Goal: Task Accomplishment & Management: Manage account settings

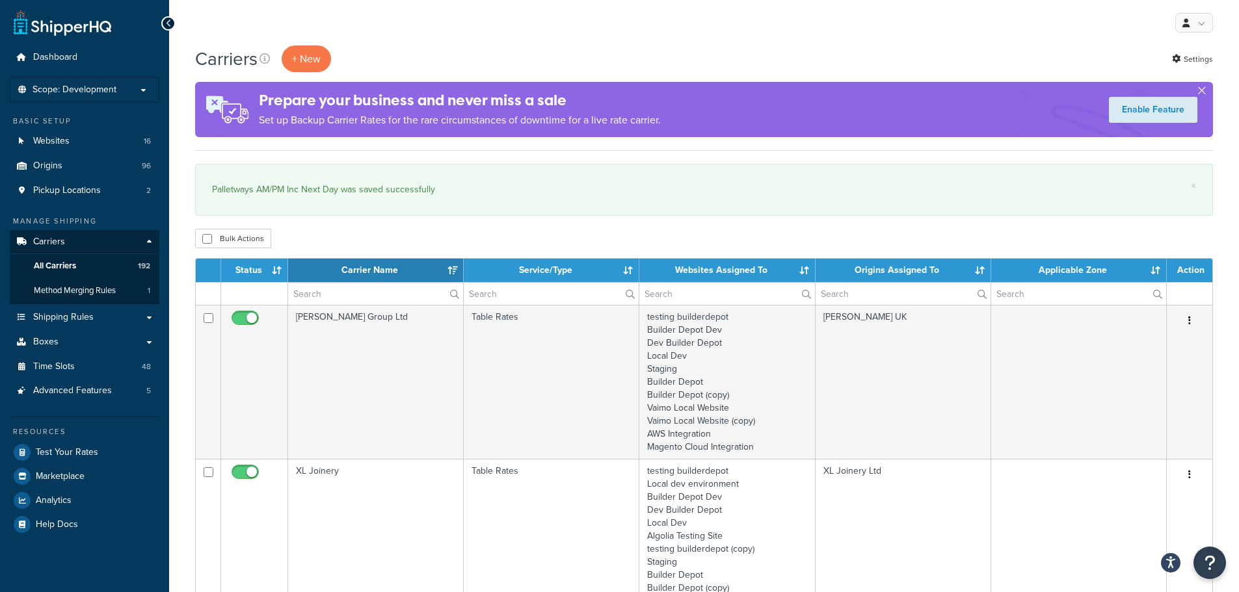
select select "15"
drag, startPoint x: 104, startPoint y: 72, endPoint x: 102, endPoint y: 92, distance: 20.2
click at [104, 73] on ul "Dashboard Scope: Development Live Integration Test Manage Scopes Basic Setup We…" at bounding box center [85, 291] width 150 height 491
click at [102, 92] on span "Scope: Development" at bounding box center [75, 90] width 84 height 11
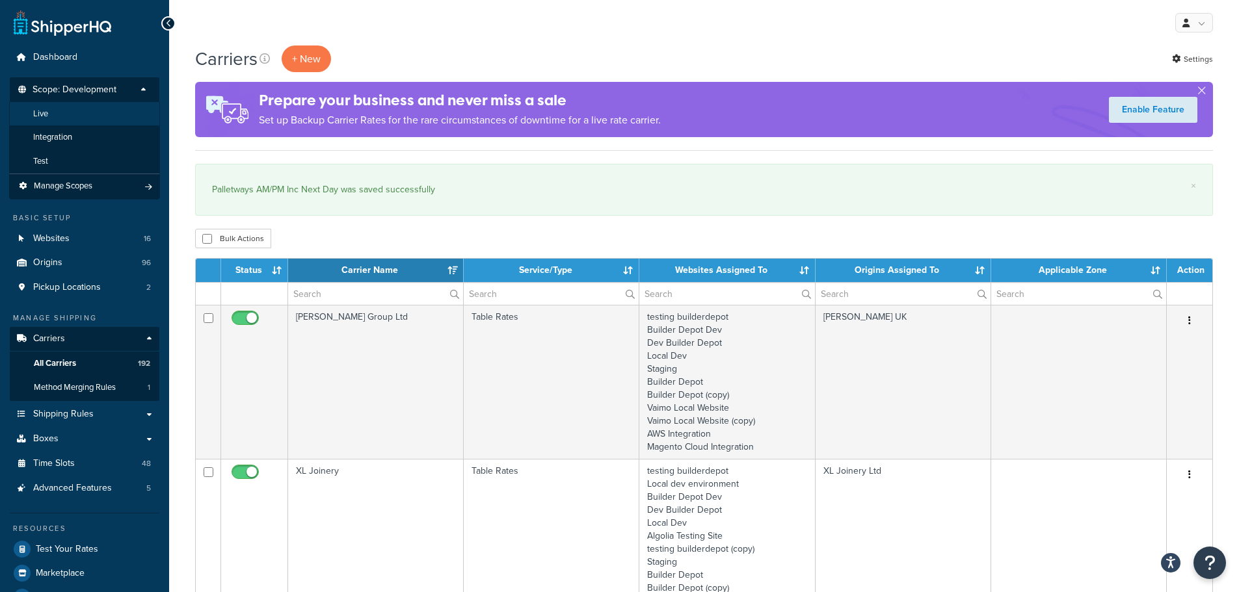
click at [45, 120] on li "Live" at bounding box center [84, 114] width 151 height 24
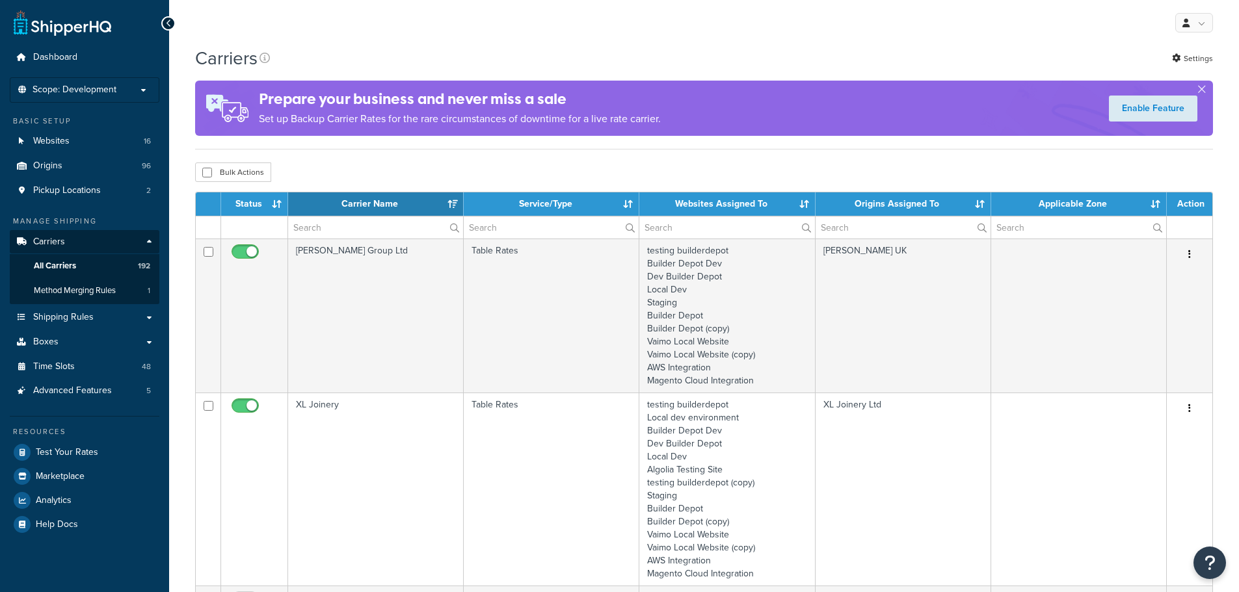
select select "15"
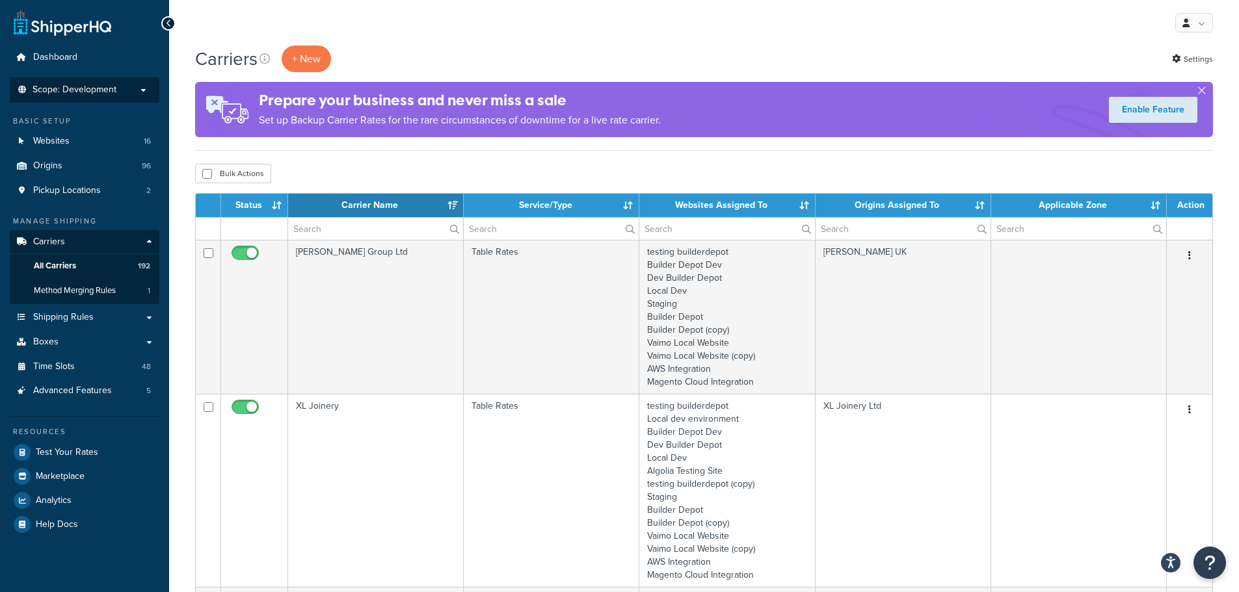
click at [87, 88] on span "Scope: Development" at bounding box center [75, 90] width 84 height 11
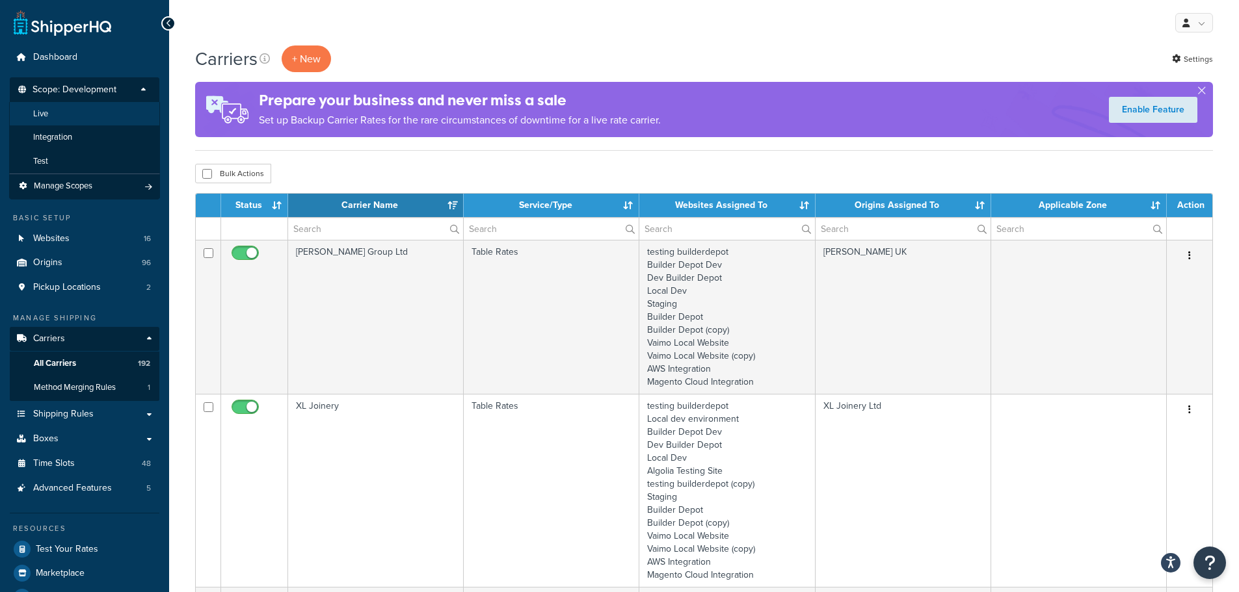
click at [69, 112] on li "Live" at bounding box center [84, 114] width 151 height 24
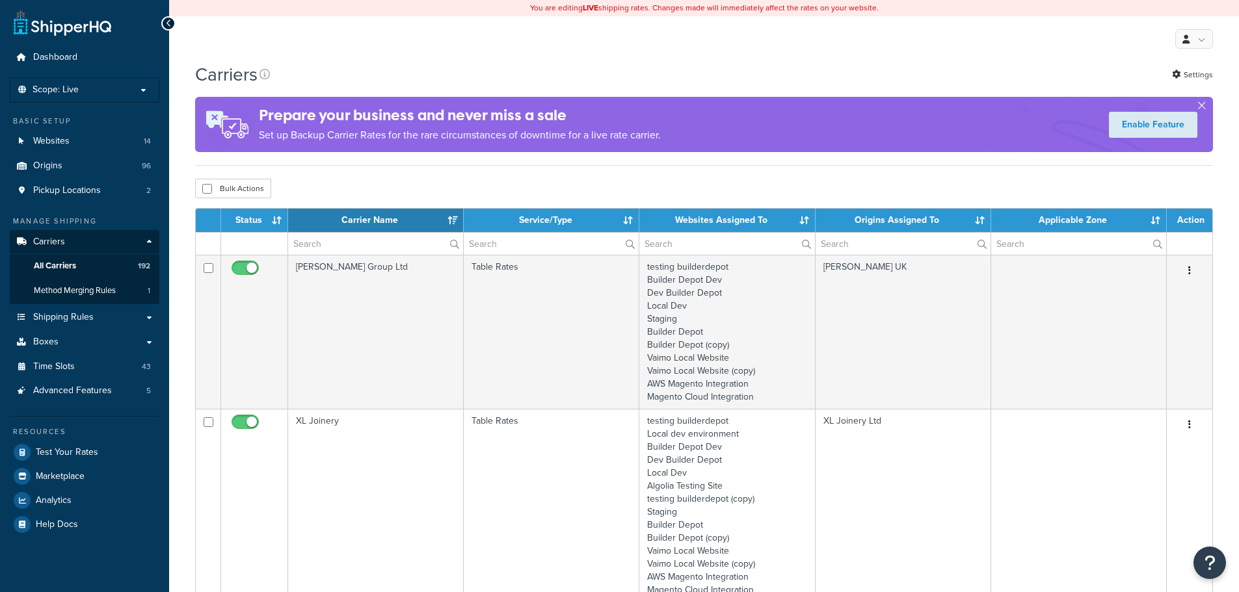
select select "15"
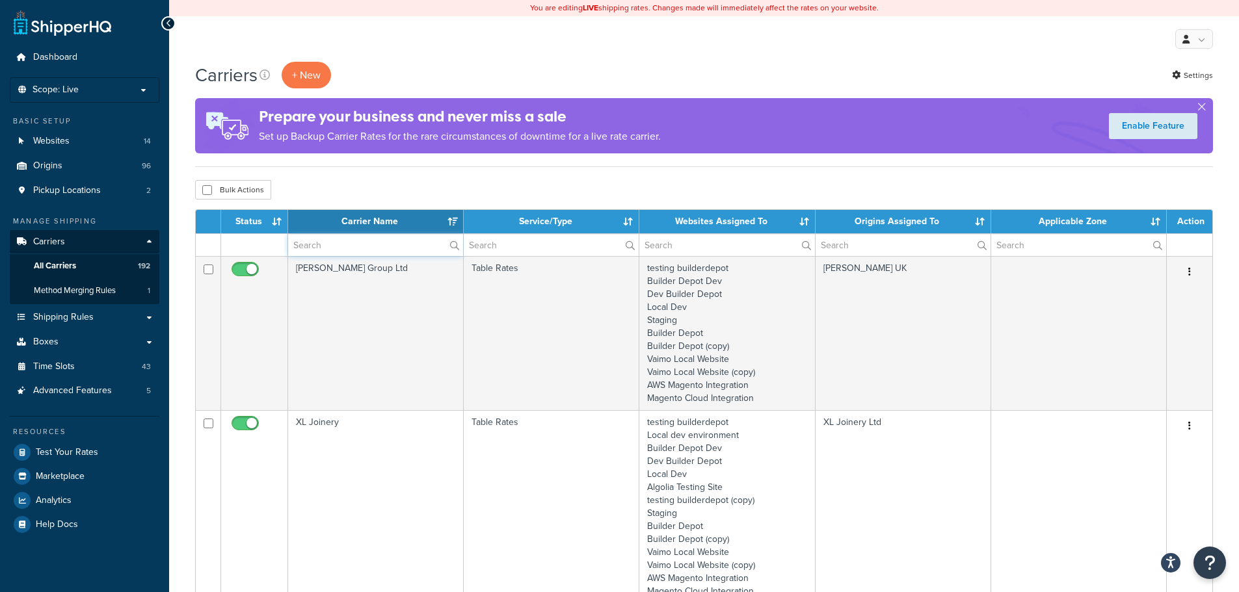
click at [313, 250] on input "text" at bounding box center [375, 245] width 175 height 22
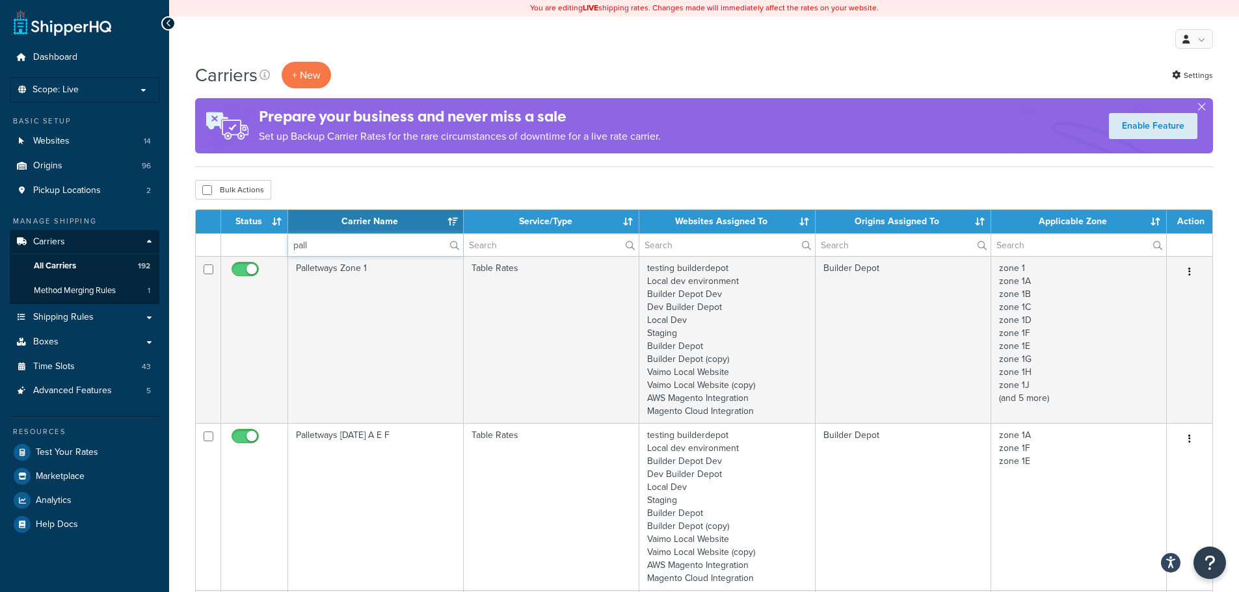
type input "pall"
click at [350, 198] on div "Bulk Actions Duplicate Delete" at bounding box center [703, 190] width 1017 height 20
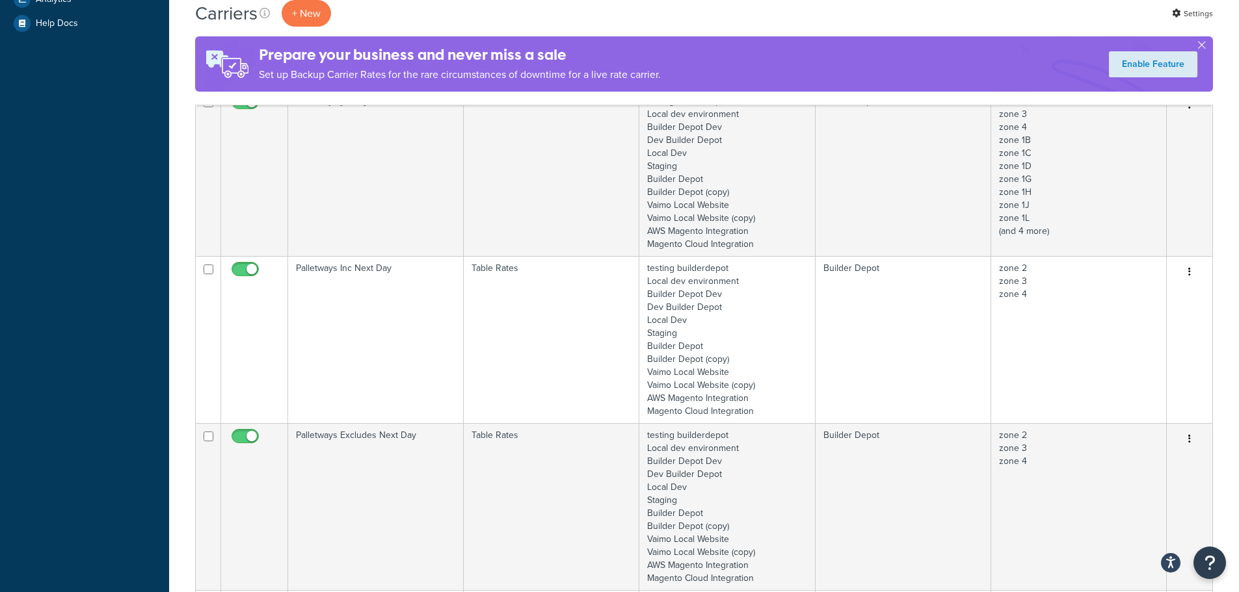
scroll to position [520, 0]
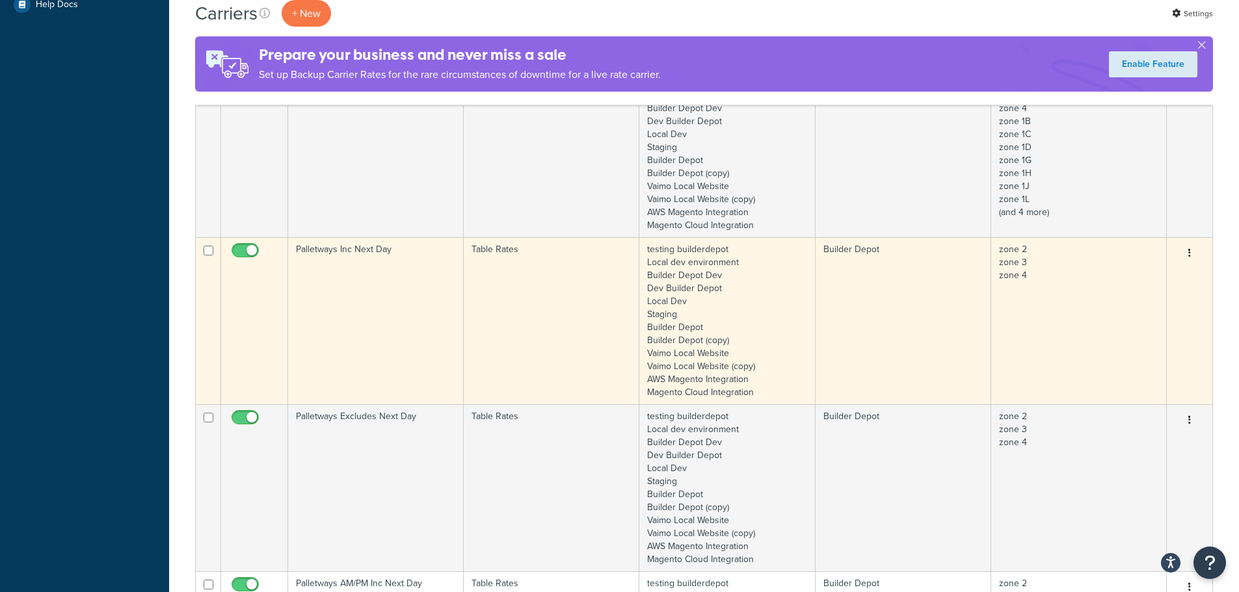
click at [347, 296] on td "Palletways Inc Next Day" at bounding box center [376, 320] width 176 height 167
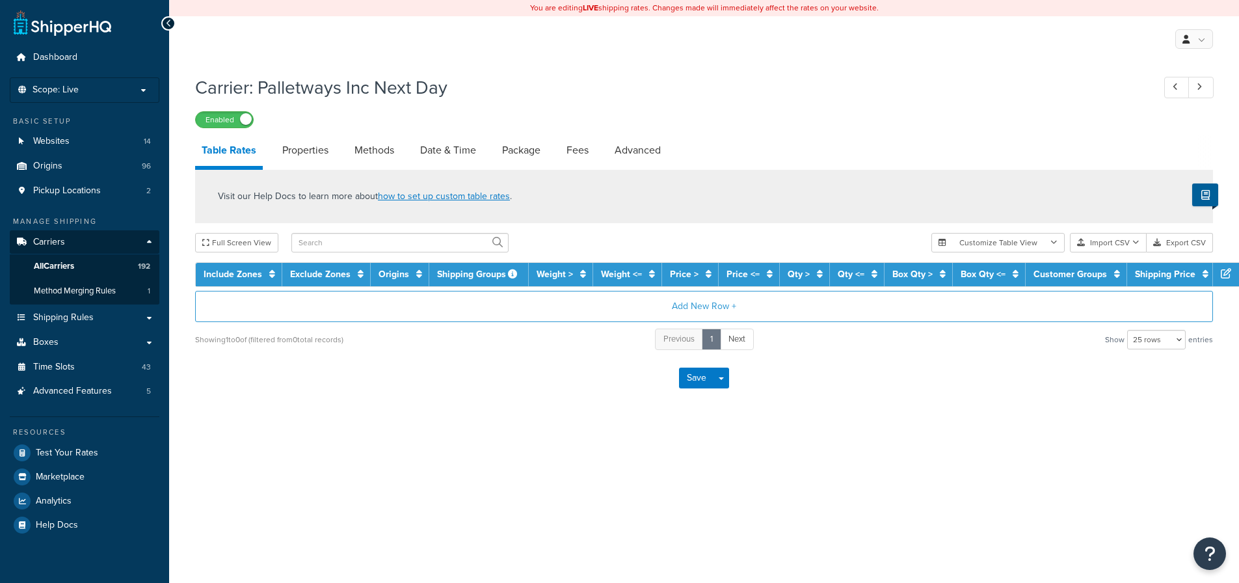
select select "25"
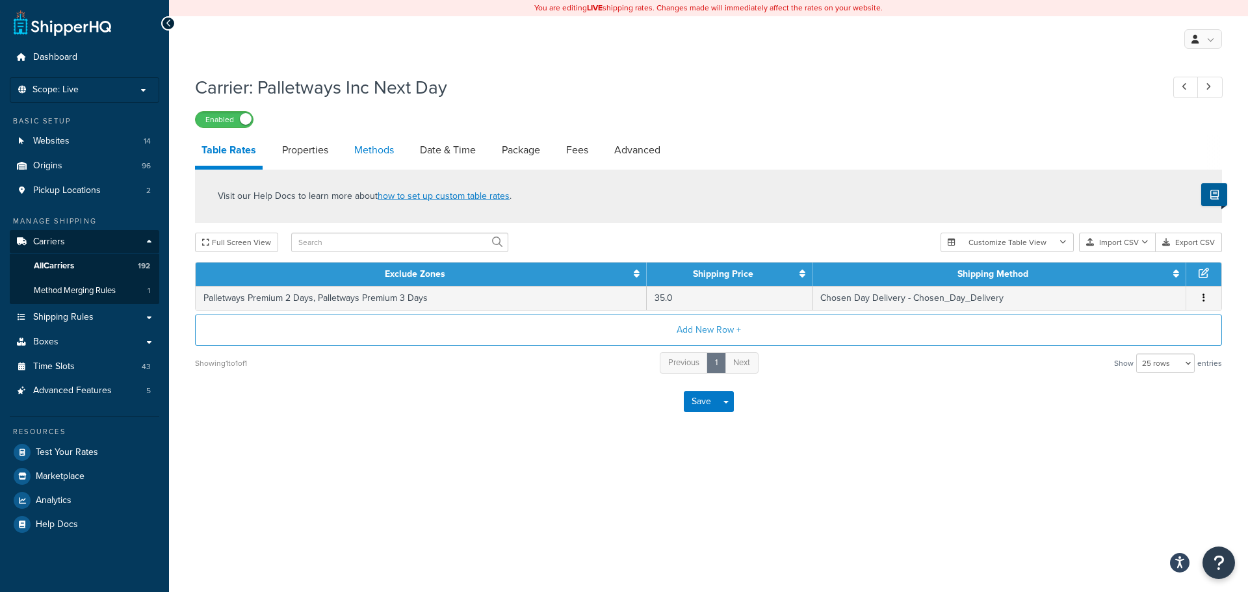
click at [387, 145] on link "Methods" at bounding box center [374, 150] width 53 height 31
select select "25"
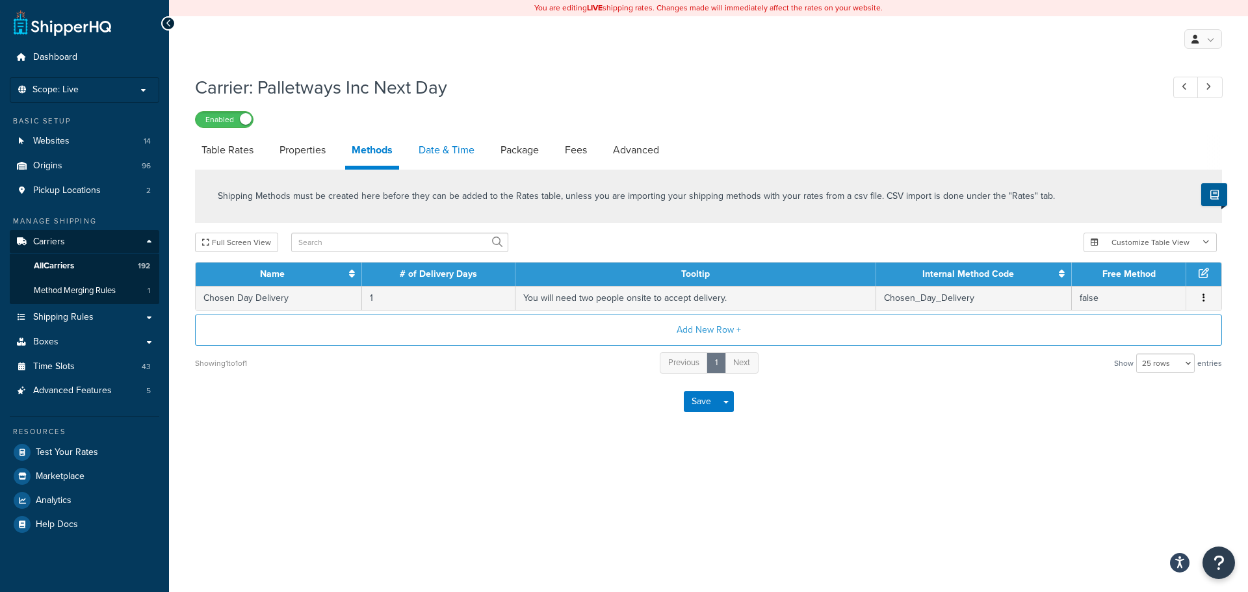
click at [436, 147] on link "Date & Time" at bounding box center [446, 150] width 69 height 31
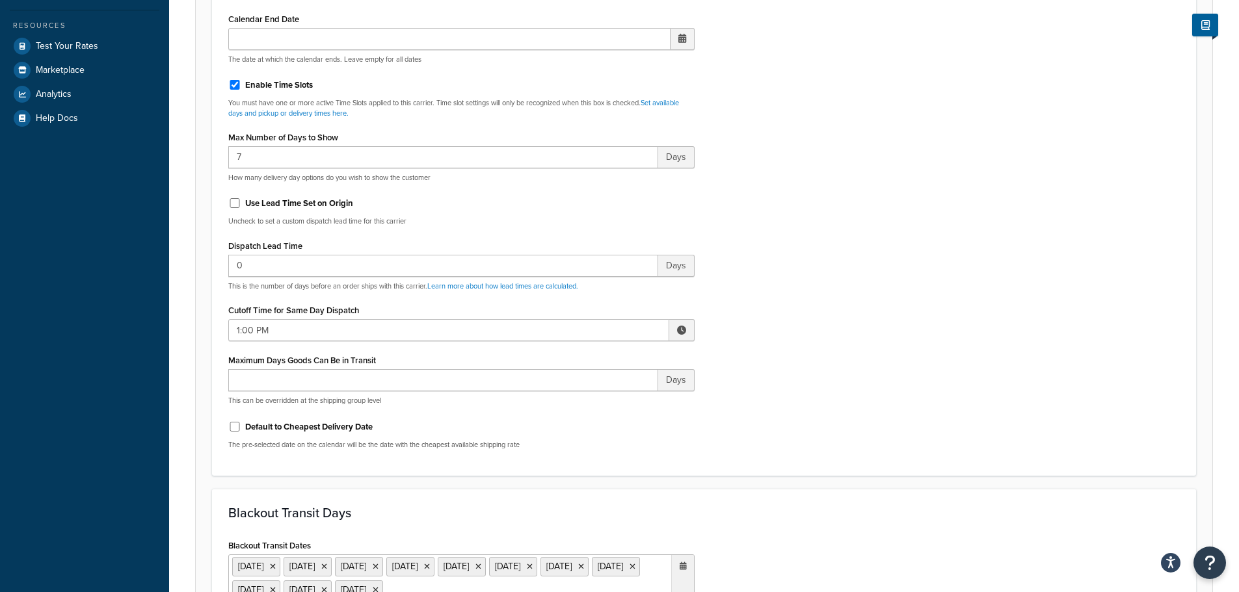
scroll to position [520, 0]
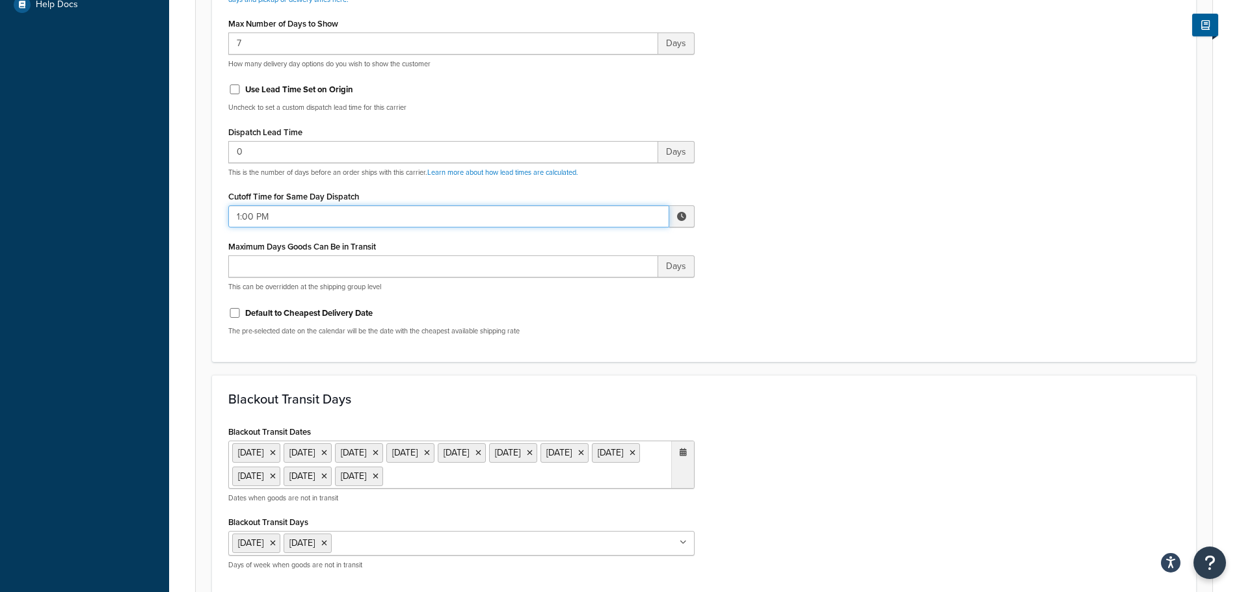
click at [256, 206] on input "1:00 PM" at bounding box center [448, 216] width 441 height 22
click at [583, 293] on span "▼" at bounding box center [586, 284] width 26 height 26
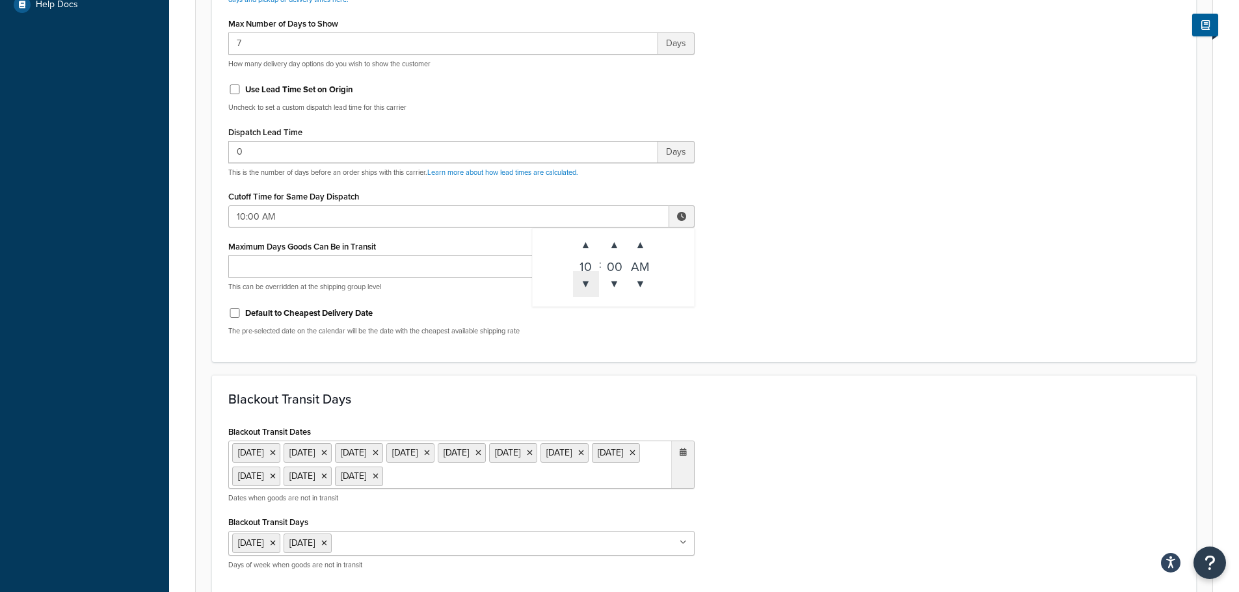
type input "9:00 AM"
click at [765, 334] on div "Include Delivery Date Information: No, just show shipping rates Show Calendar S…" at bounding box center [703, 40] width 971 height 612
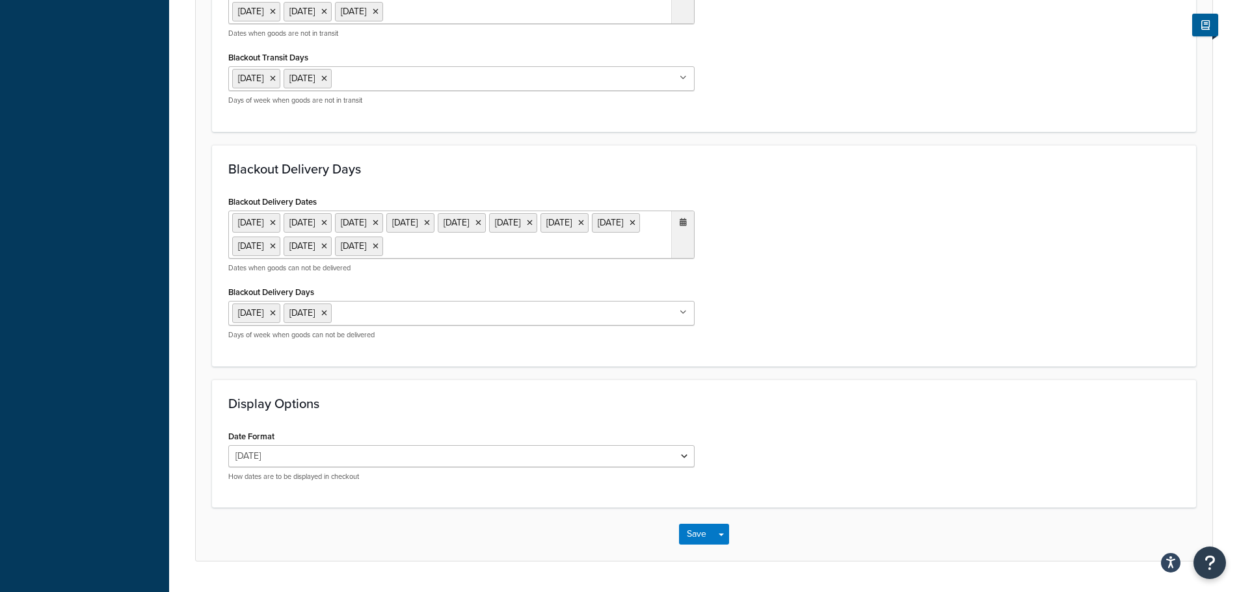
scroll to position [1066, 0]
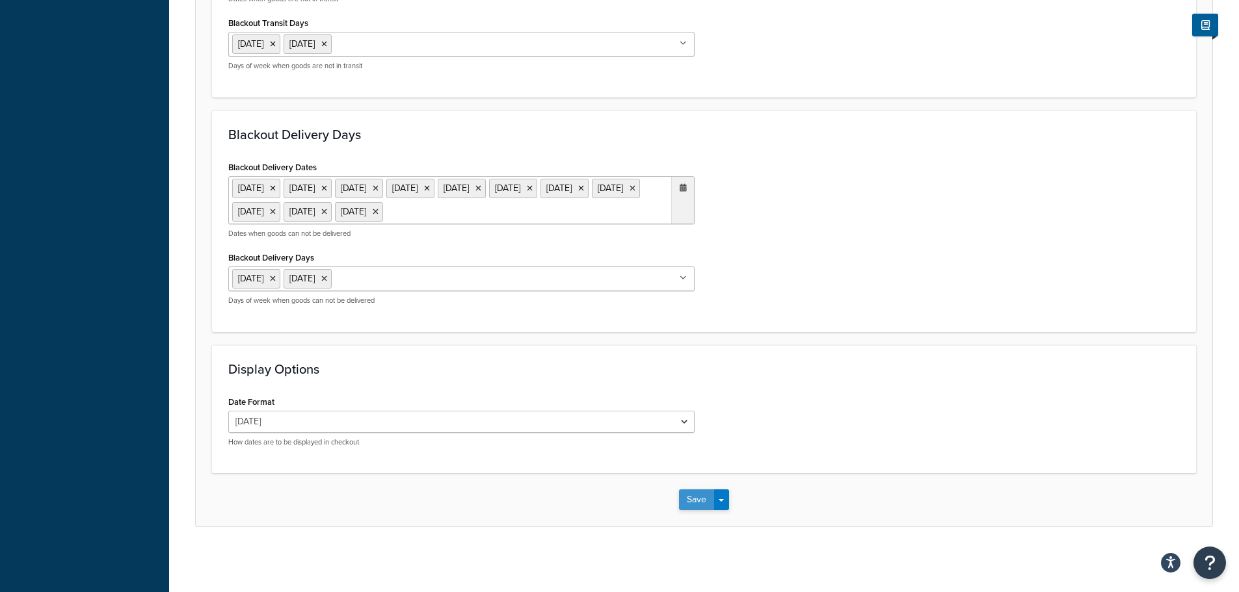
click at [689, 497] on button "Save" at bounding box center [696, 500] width 35 height 21
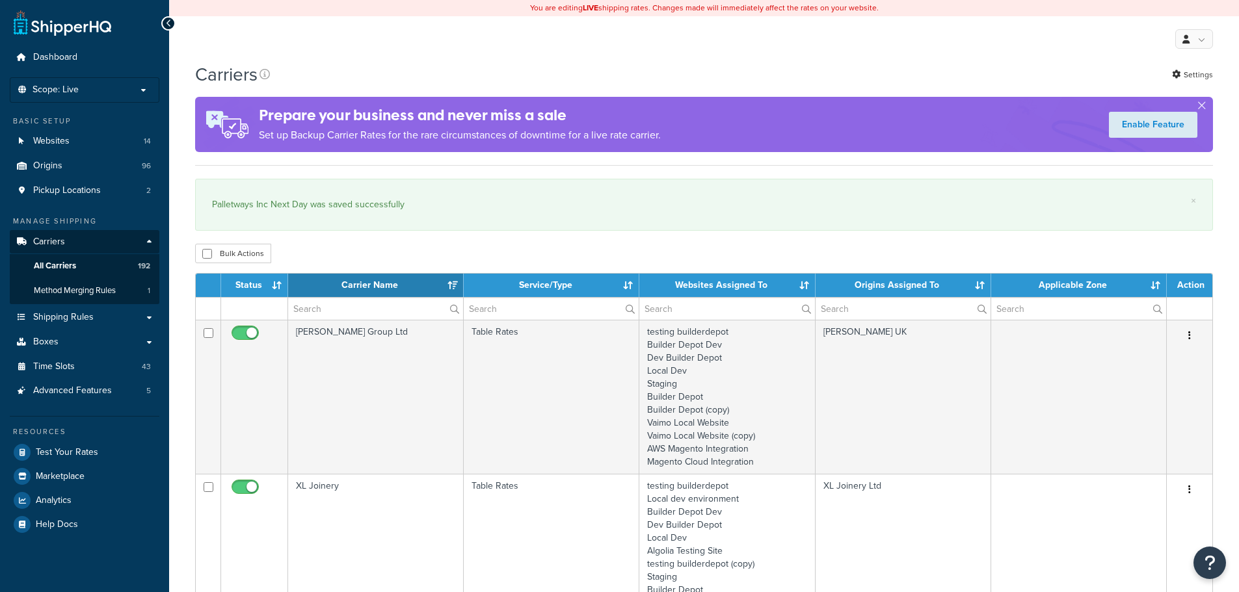
select select "15"
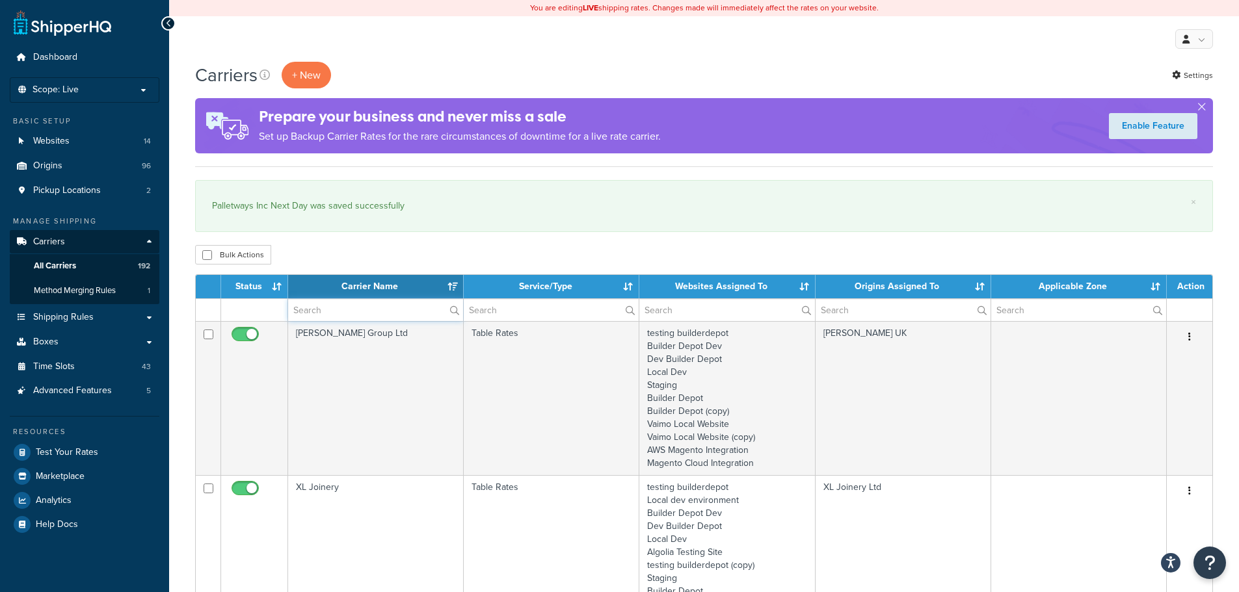
click at [315, 306] on input "text" at bounding box center [375, 310] width 175 height 22
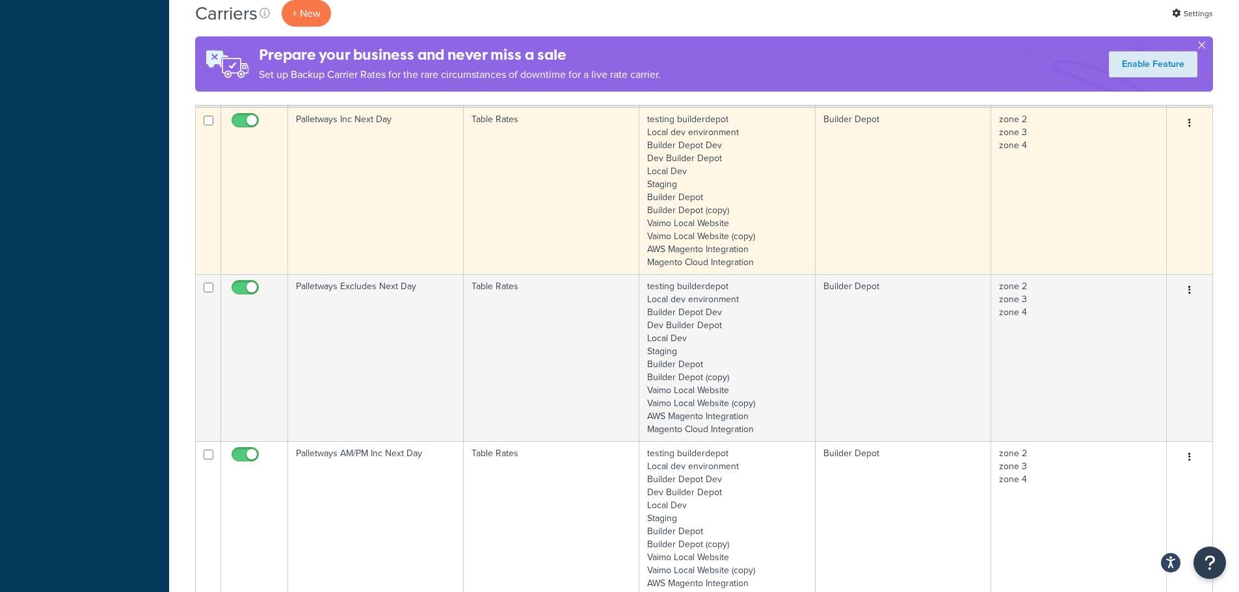
scroll to position [780, 0]
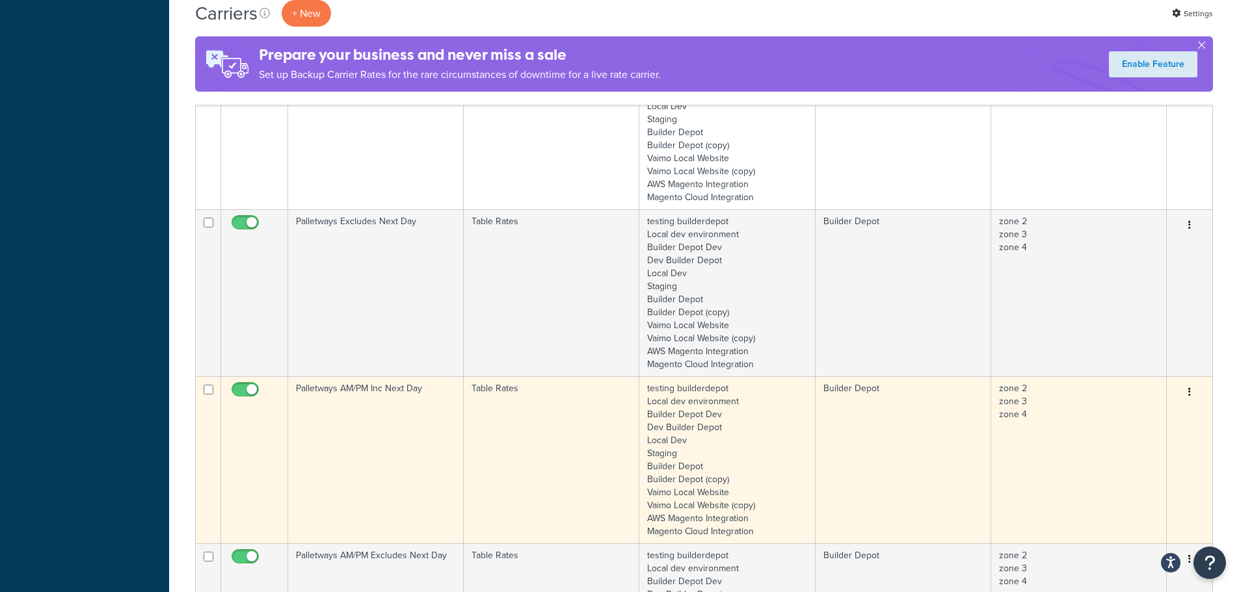
type input "palle"
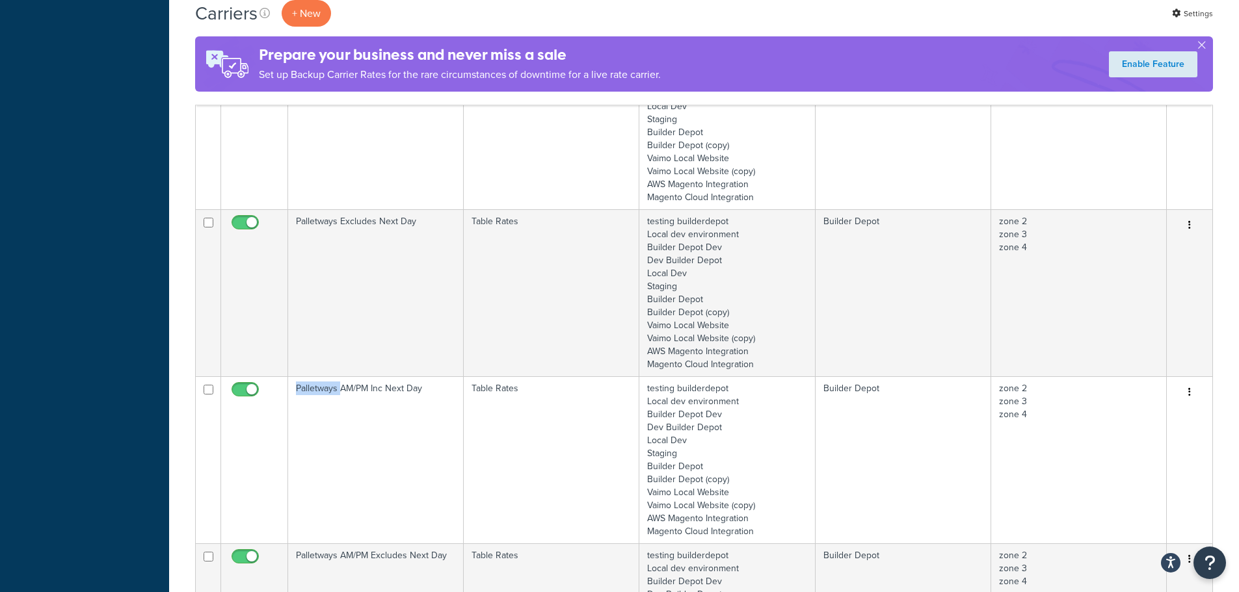
click at [330, 423] on td "Palletways AM/PM Inc Next Day" at bounding box center [376, 459] width 176 height 167
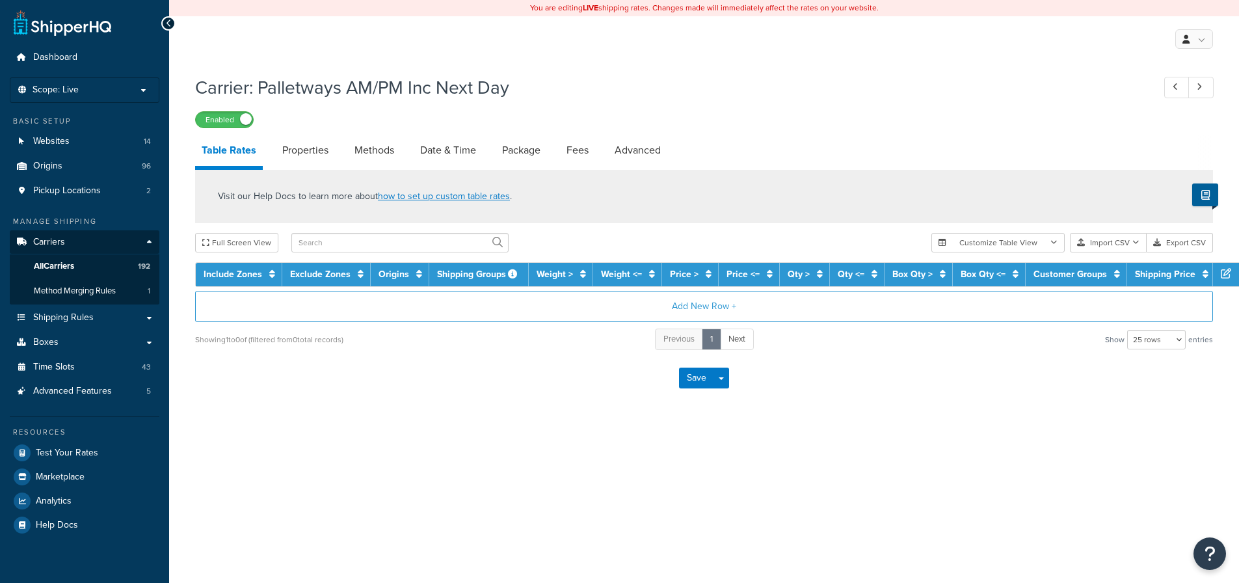
select select "25"
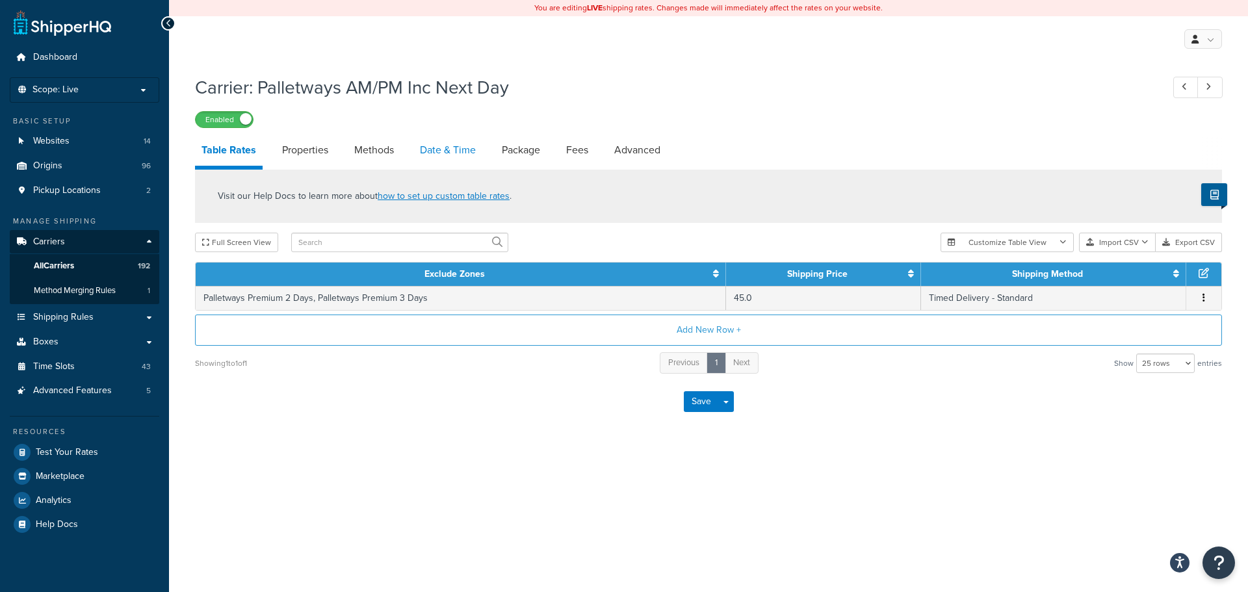
click at [441, 144] on link "Date & Time" at bounding box center [447, 150] width 69 height 31
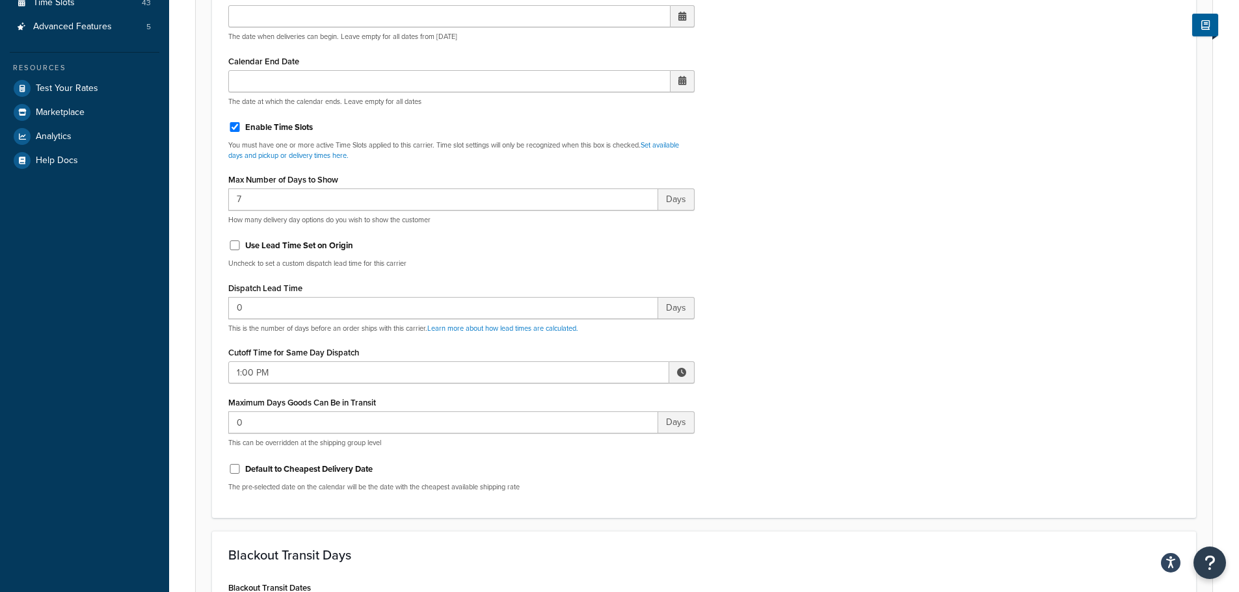
scroll to position [520, 0]
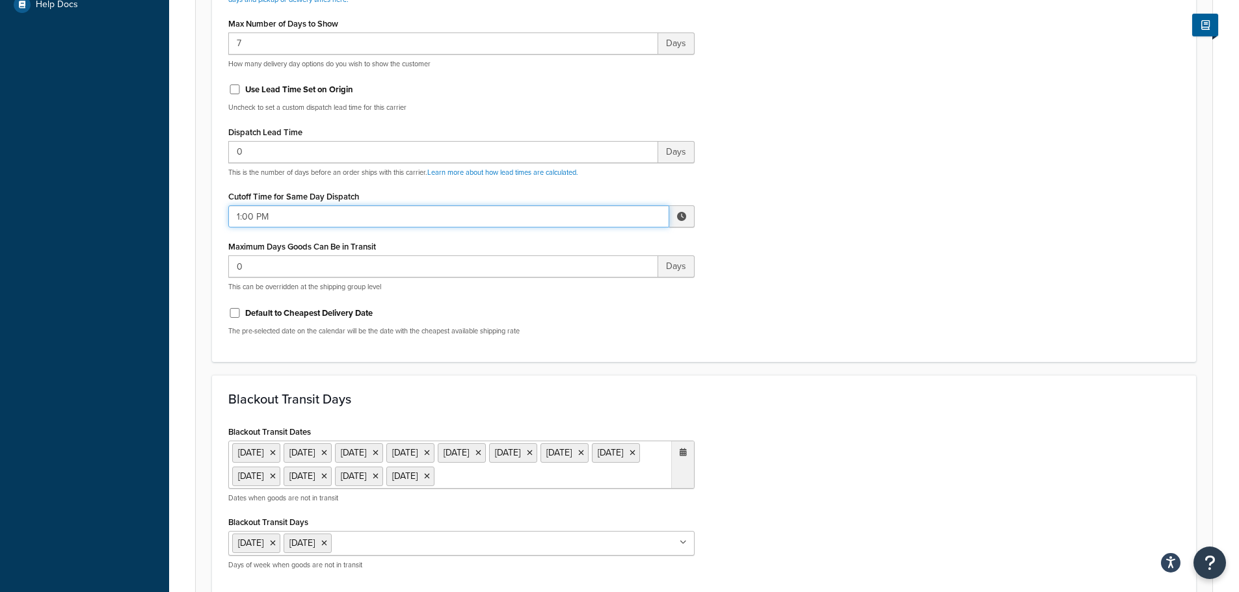
click at [267, 213] on input "1:00 PM" at bounding box center [448, 216] width 441 height 22
click at [584, 283] on span "▼" at bounding box center [586, 284] width 26 height 26
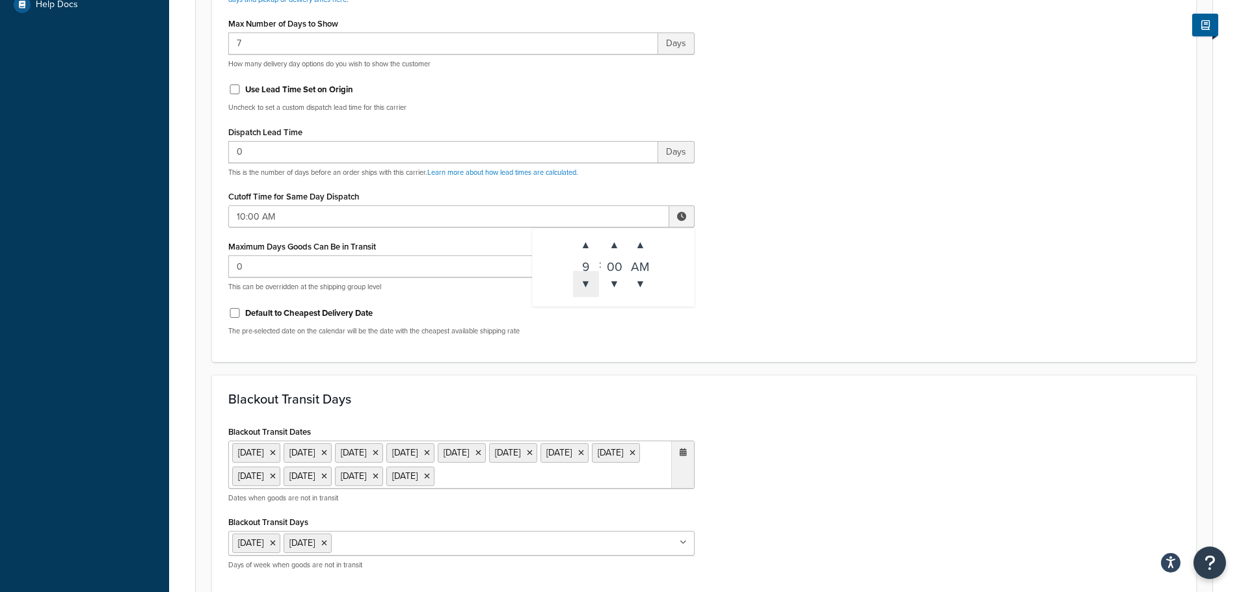
type input "9:00 AM"
click at [891, 317] on div "Include Delivery Date Information: No, just show shipping rates Show Calendar S…" at bounding box center [703, 40] width 971 height 612
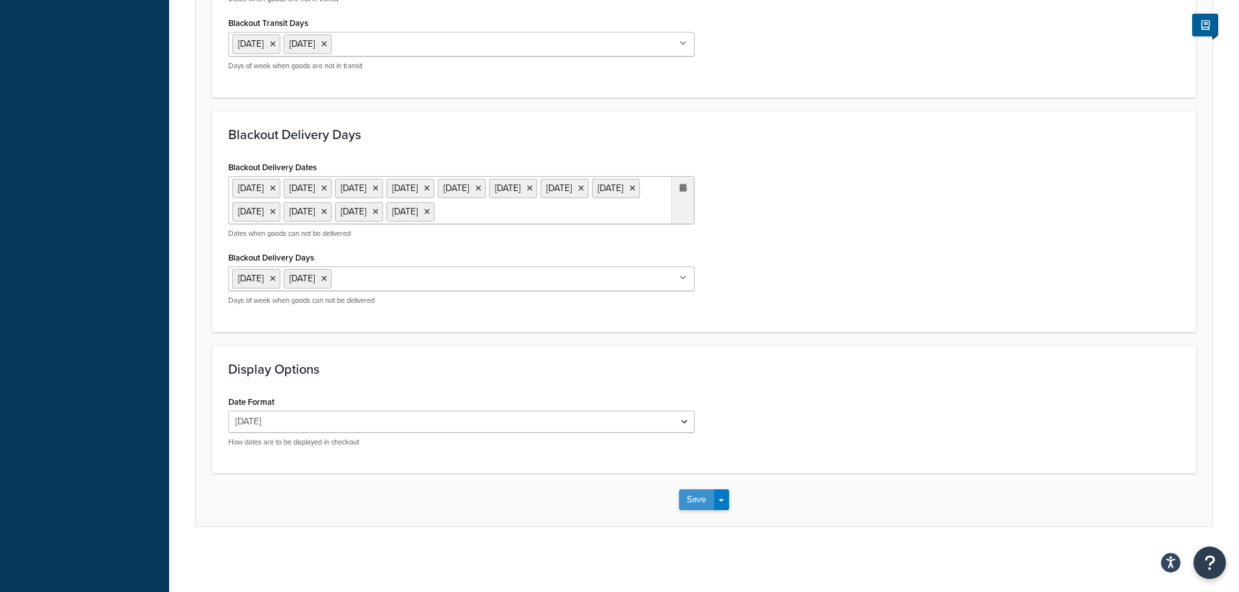
scroll to position [1066, 0]
click at [702, 492] on button "Save" at bounding box center [696, 500] width 35 height 21
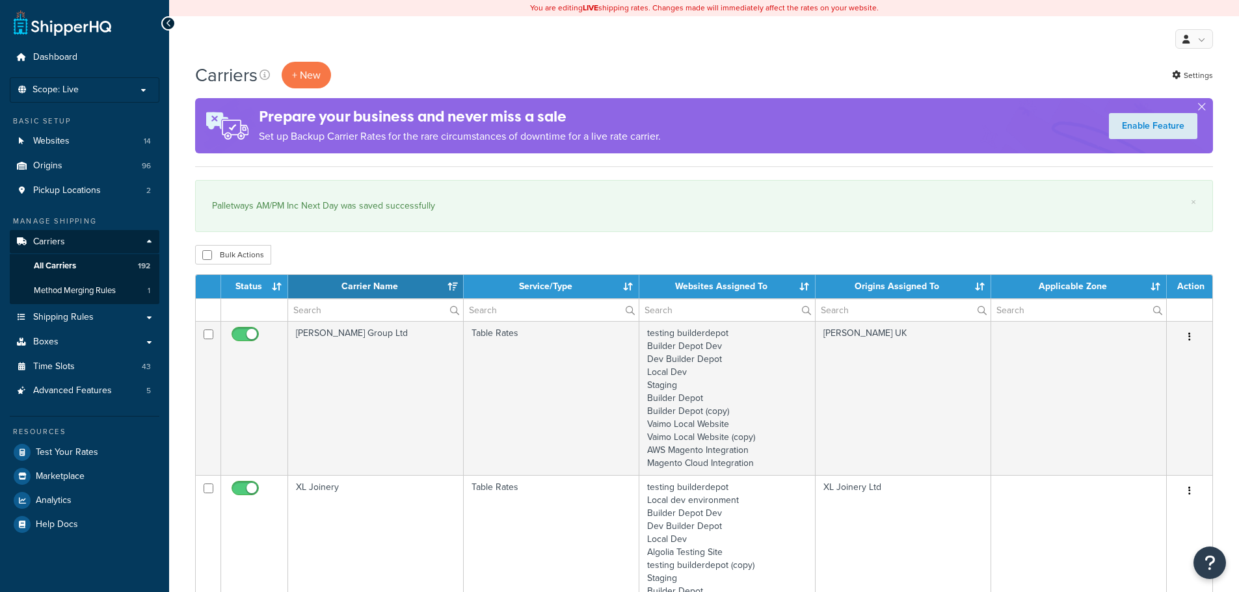
select select "15"
click at [308, 308] on input "text" at bounding box center [375, 310] width 175 height 22
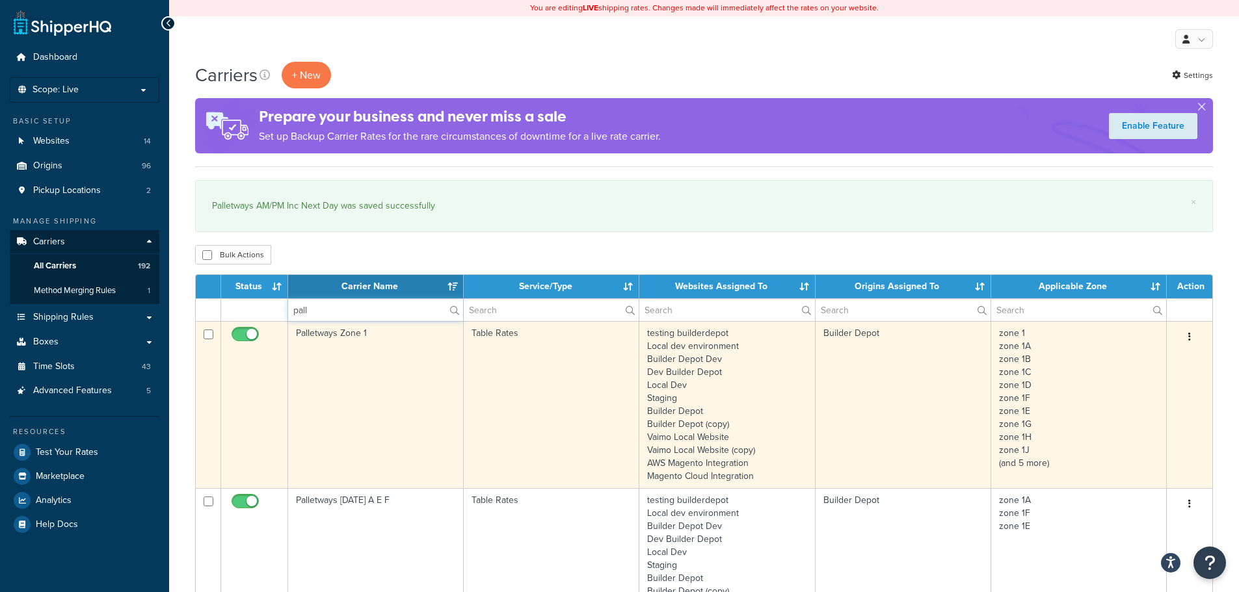
type input "pall"
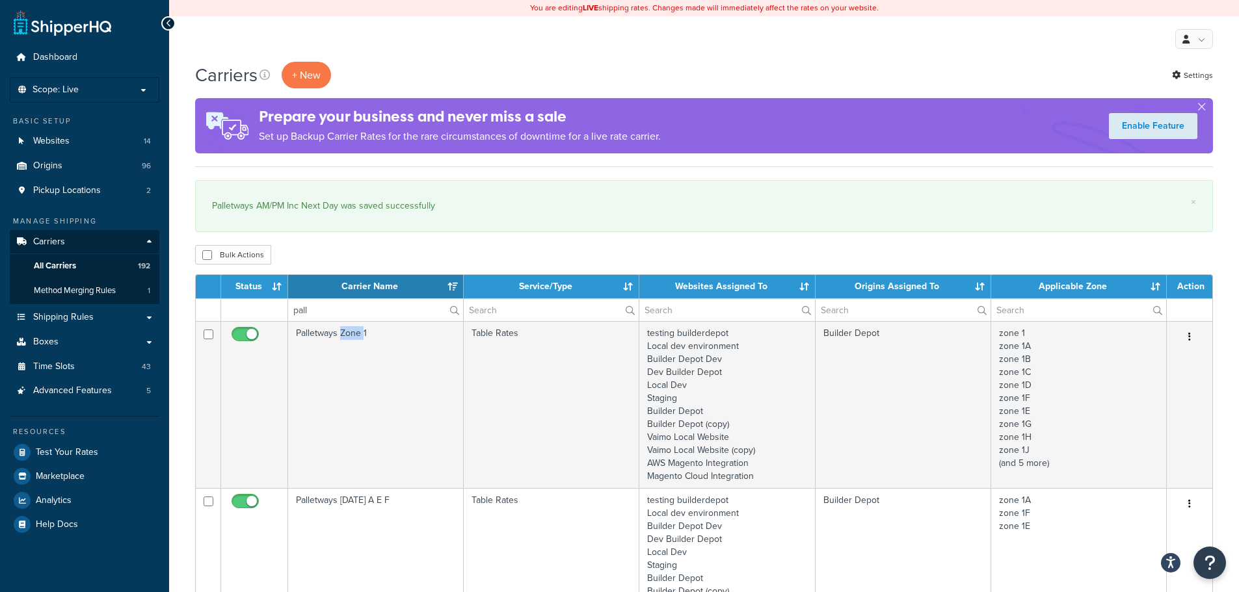
click at [347, 387] on td "Palletways Zone 1" at bounding box center [376, 404] width 176 height 167
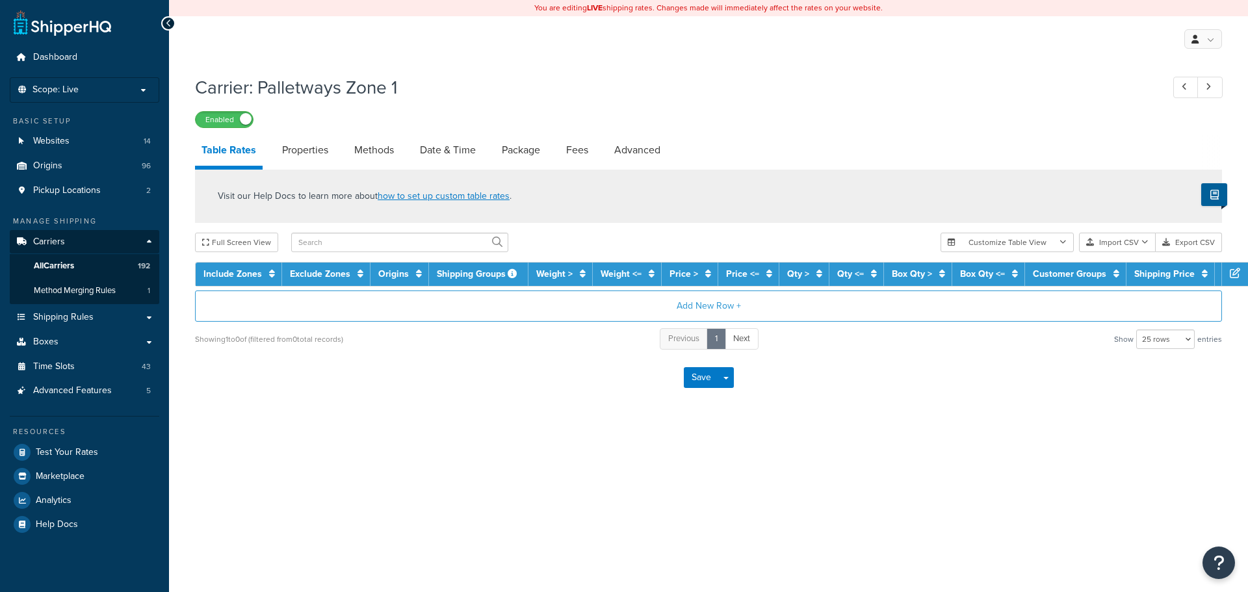
select select "25"
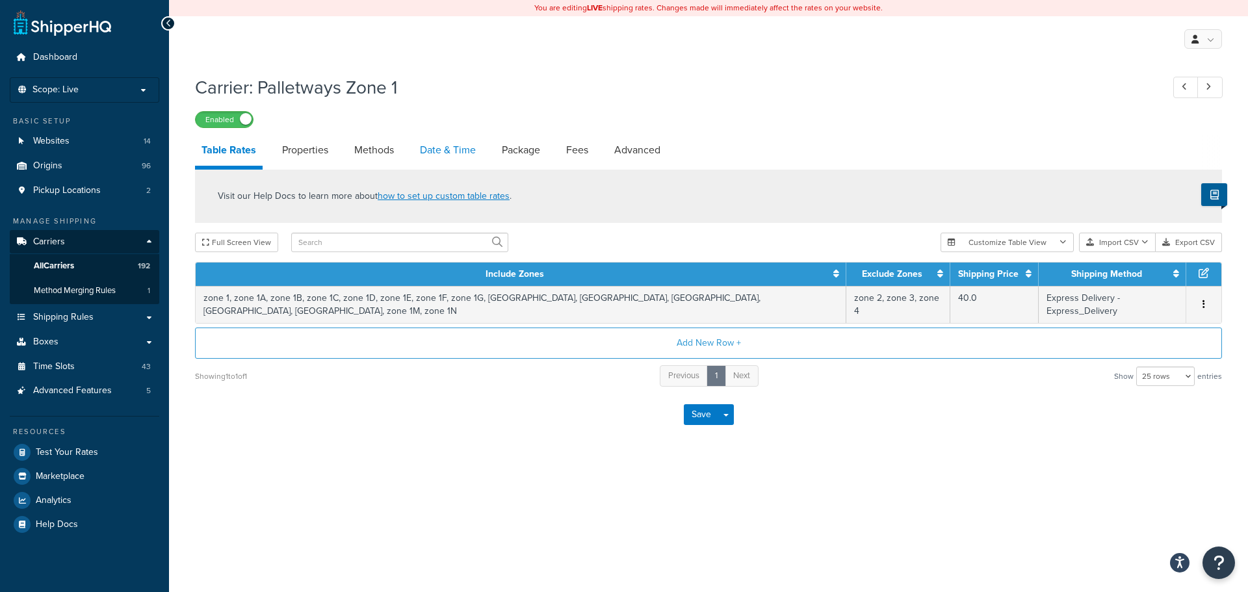
click at [436, 146] on link "Date & Time" at bounding box center [447, 150] width 69 height 31
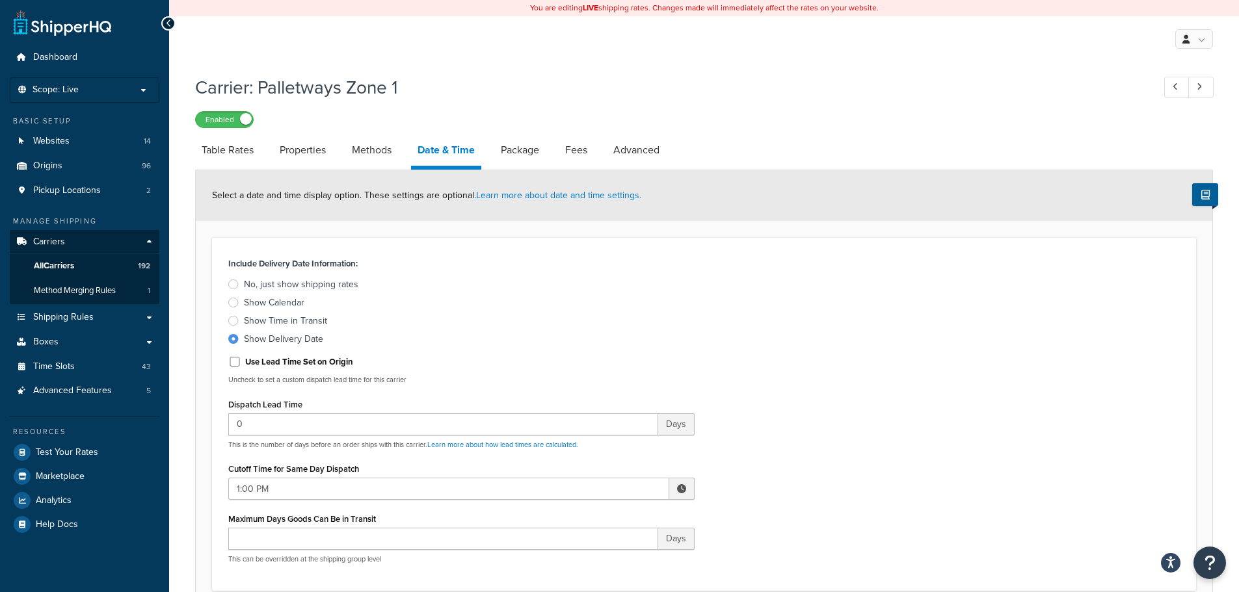
scroll to position [325, 0]
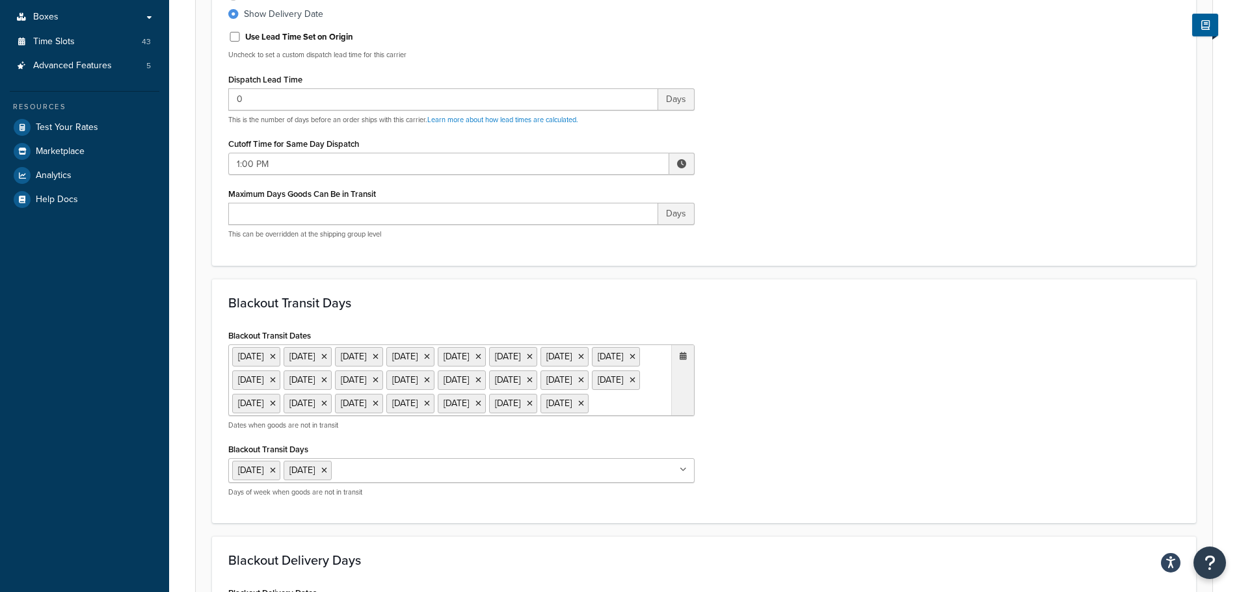
click at [263, 152] on div "Cutoff Time for Same Day Dispatch 1:00 PM ▲ 1 ▼ : ▲ 00 ▼ ▲ PM ▼" at bounding box center [461, 155] width 466 height 40
click at [289, 179] on div "Include Delivery Date Information: No, just show shipping rates Show Calendar S…" at bounding box center [461, 89] width 486 height 320
click at [278, 165] on input "1:00 PM" at bounding box center [448, 164] width 441 height 22
click at [594, 224] on span "▼" at bounding box center [586, 231] width 26 height 26
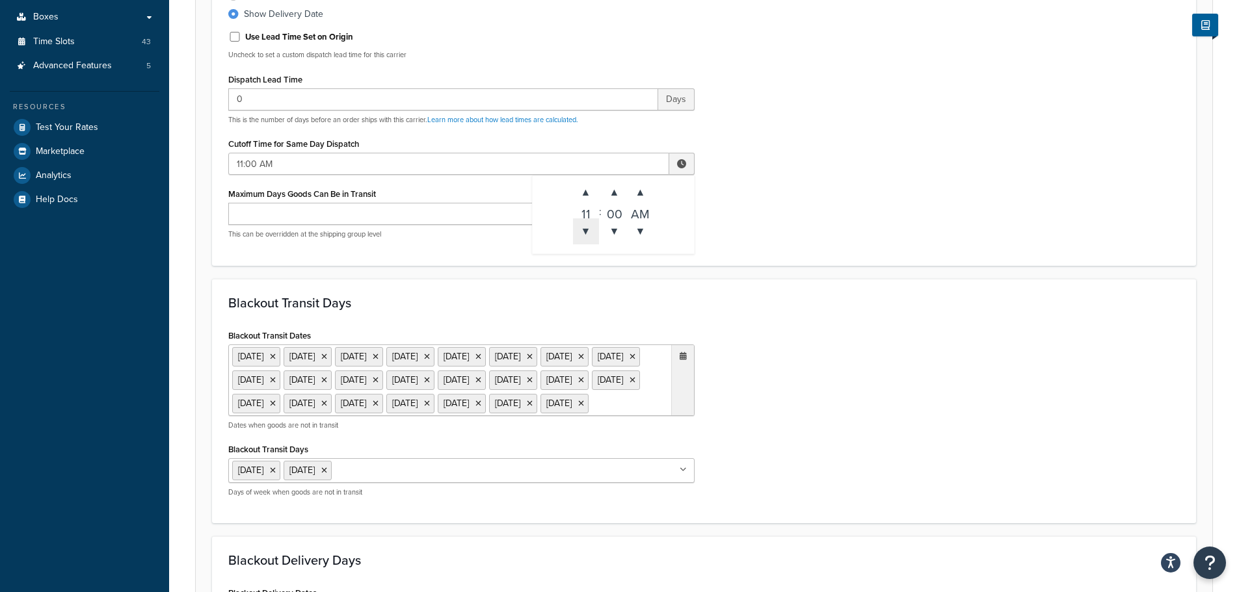
click at [593, 224] on span "▼" at bounding box center [586, 231] width 26 height 26
click at [597, 192] on span "▲" at bounding box center [586, 192] width 26 height 26
type input "9:00 AM"
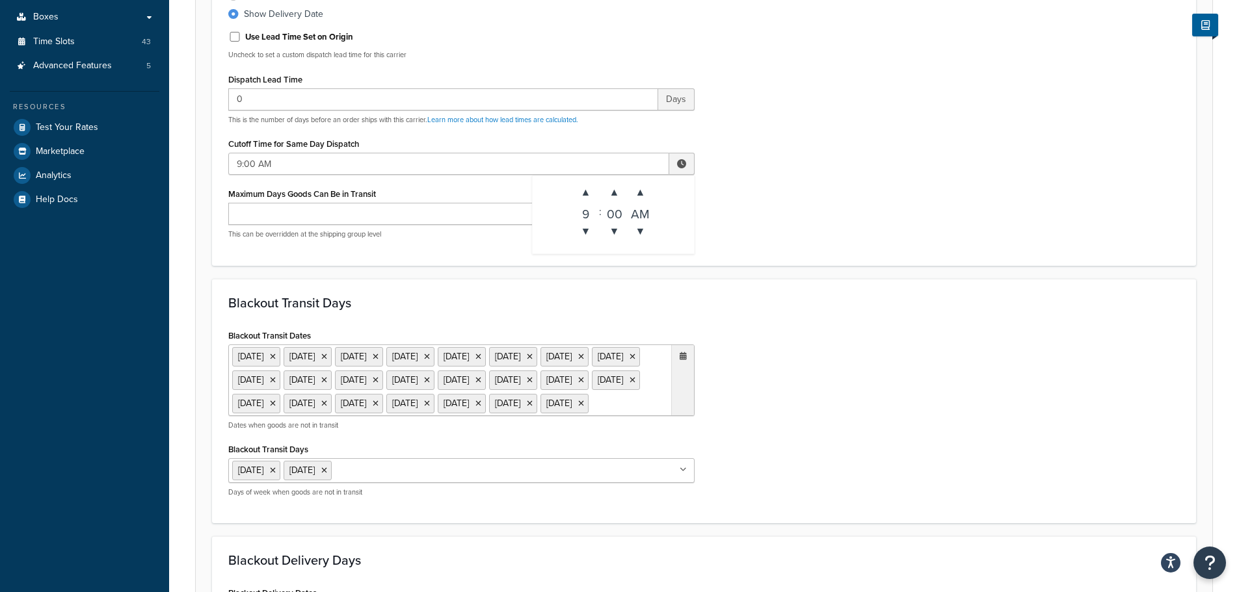
click at [923, 254] on div "Include Delivery Date Information: No, just show shipping rates Show Calendar S…" at bounding box center [704, 88] width 984 height 353
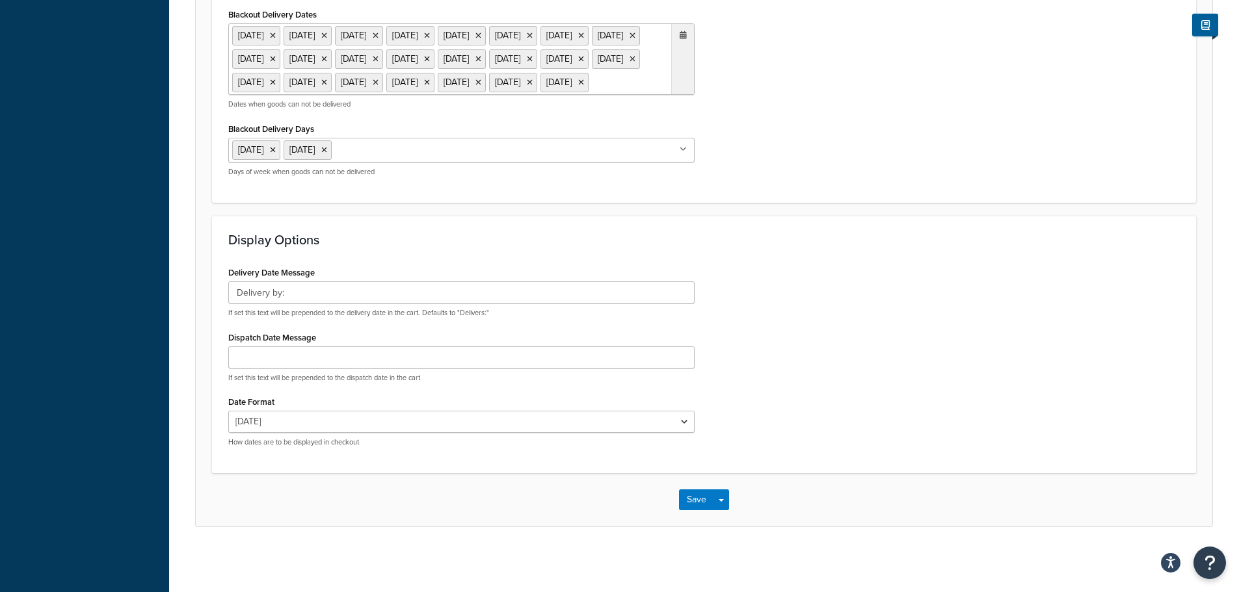
scroll to position [997, 0]
click at [704, 502] on button "Save" at bounding box center [696, 500] width 35 height 21
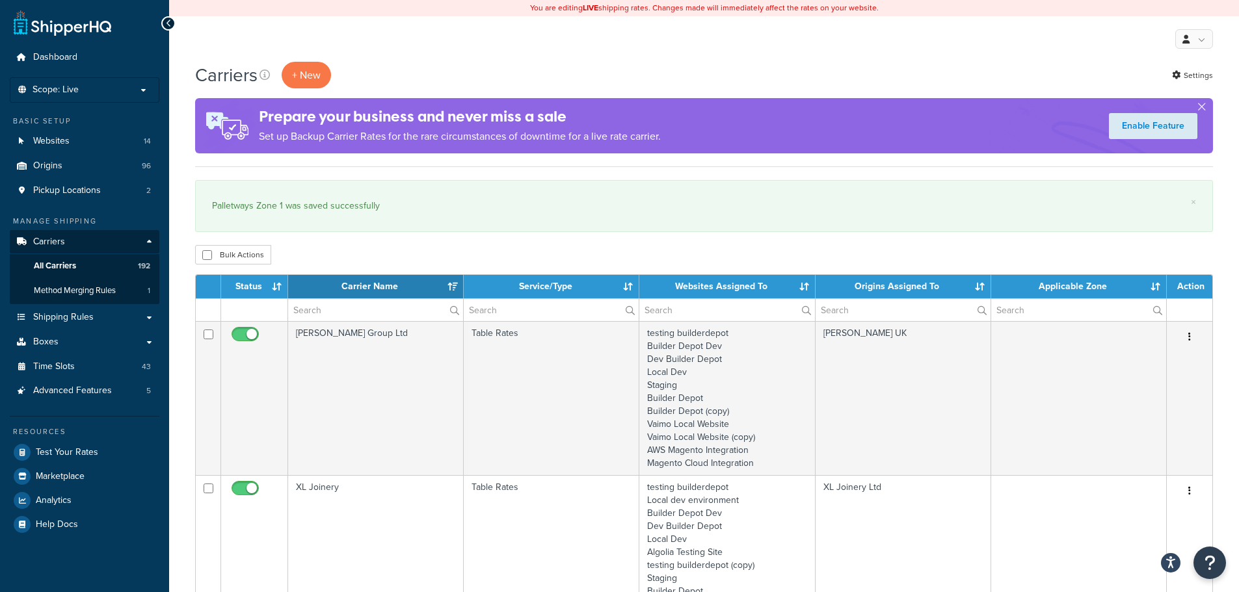
select select "15"
